Goal: Task Accomplishment & Management: Complete application form

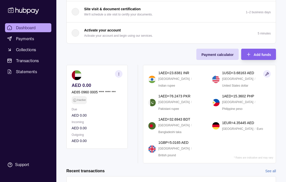
scroll to position [142, 0]
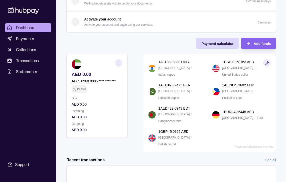
click at [86, 79] on p "AE65 0960 0005 **** **** ***" at bounding box center [94, 82] width 44 height 6
click at [101, 79] on p "AE65 0960 0005 **** **** ***" at bounding box center [94, 82] width 44 height 6
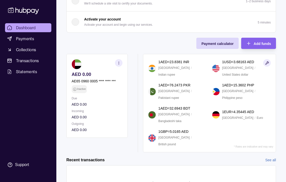
click at [101, 79] on p "AE65 0960 0005 **** **** ***" at bounding box center [94, 82] width 44 height 6
click at [180, 129] on p "1 GBP = 5.0165 AED" at bounding box center [173, 132] width 30 height 6
click at [205, 129] on div "1 GBP = 5.0165 AED [GEOGRAPHIC_DATA] / British pound" at bounding box center [182, 138] width 49 height 18
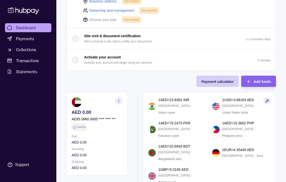
scroll to position [103, 0]
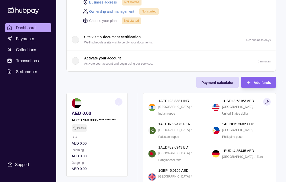
click at [160, 104] on p "1 AED = 23.8381 INR" at bounding box center [173, 101] width 31 height 6
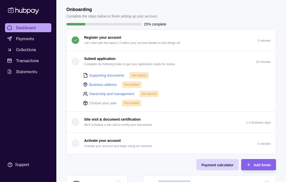
scroll to position [0, 0]
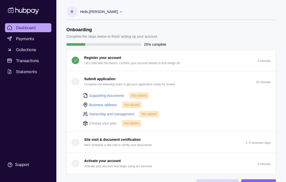
click at [70, 30] on h1 "Onboarding" at bounding box center [112, 30] width 92 height 6
click at [83, 30] on h1 "Onboarding" at bounding box center [112, 30] width 92 height 6
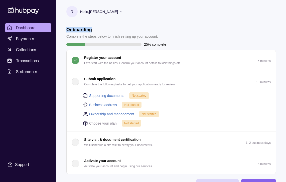
click at [116, 96] on link "Supporting documents" at bounding box center [106, 96] width 35 height 6
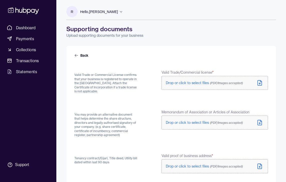
click at [260, 84] on icon at bounding box center [260, 83] width 6 height 6
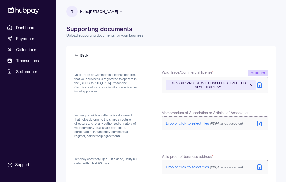
click at [259, 123] on icon at bounding box center [260, 124] width 6 height 6
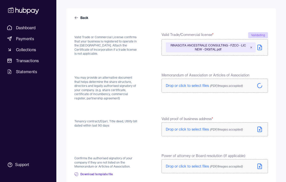
scroll to position [58, 0]
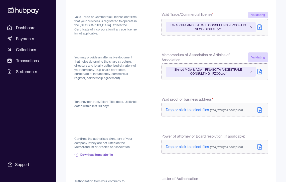
click at [260, 112] on icon at bounding box center [260, 111] width 0 height 2
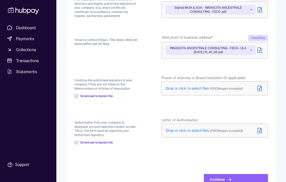
scroll to position [135, 0]
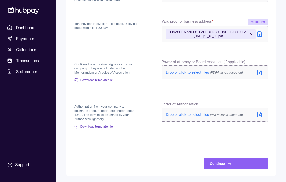
click at [92, 111] on p "Authorization from your company to designate account operators and/or accept T&…" at bounding box center [105, 113] width 63 height 17
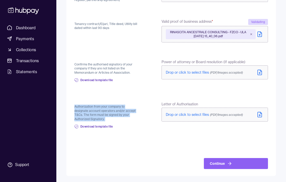
click at [92, 111] on p "Authorization from your company to designate account operators and/or accept T&…" at bounding box center [105, 113] width 63 height 17
click at [92, 114] on p "Authorization from your company to designate account operators and/or accept T&…" at bounding box center [105, 113] width 63 height 17
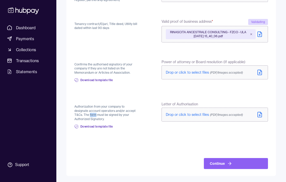
click at [92, 114] on p "Authorization from your company to designate account operators and/or accept T&…" at bounding box center [105, 113] width 63 height 17
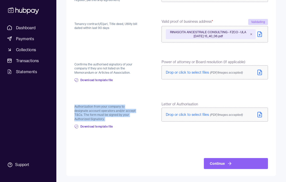
click at [92, 114] on p "Authorization from your company to designate account operators and/or accept T&…" at bounding box center [105, 113] width 63 height 17
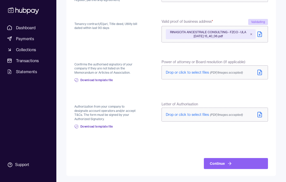
click at [107, 150] on div at bounding box center [105, 157] width 63 height 23
click at [100, 110] on p "Authorization from your company to designate account operators and/or accept T&…" at bounding box center [105, 113] width 63 height 17
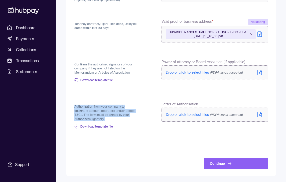
click at [100, 110] on p "Authorization from your company to designate account operators and/or accept T&…" at bounding box center [105, 113] width 63 height 17
copy div "Authorization from your company to designate account operators and/or accept T&…"
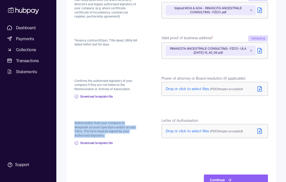
scroll to position [119, 0]
click at [96, 146] on link "Download template file" at bounding box center [93, 143] width 39 height 11
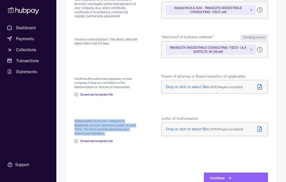
click at [128, 109] on form "Back Valid Trade or Commercial License confirms that your business is registere…" at bounding box center [170, 59] width 193 height 250
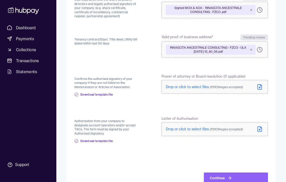
click at [97, 122] on p "Authorization from your company to designate account operators and/or accept T&…" at bounding box center [105, 127] width 63 height 17
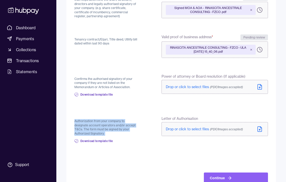
click at [97, 122] on p "Authorization from your company to designate account operators and/or accept T&…" at bounding box center [105, 127] width 63 height 17
